Goal: Task Accomplishment & Management: Use online tool/utility

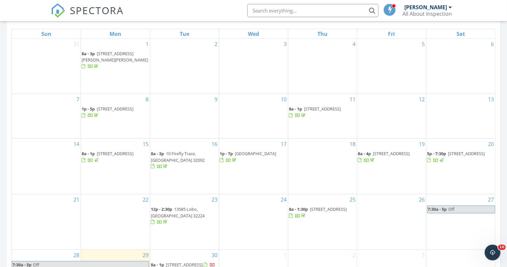
scroll to position [394, 0]
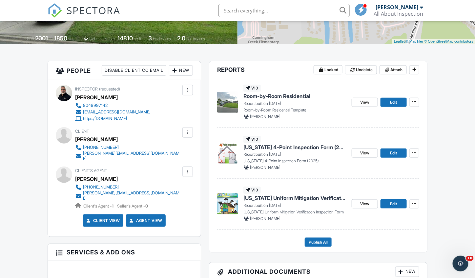
click at [329, 202] on span "[US_STATE] Uniform Mitigation Verification Inspection Form" at bounding box center [295, 198] width 103 height 7
